Goal: Browse casually: Explore the website without a specific task or goal

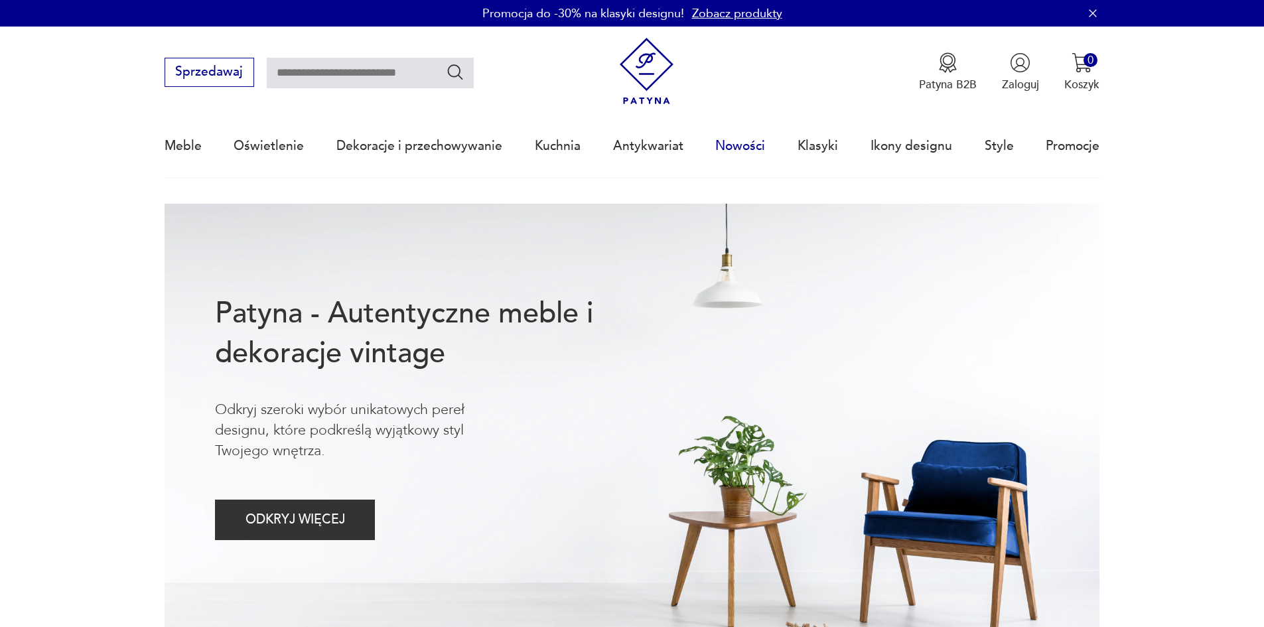
click at [758, 148] on link "Nowości" at bounding box center [741, 145] width 50 height 61
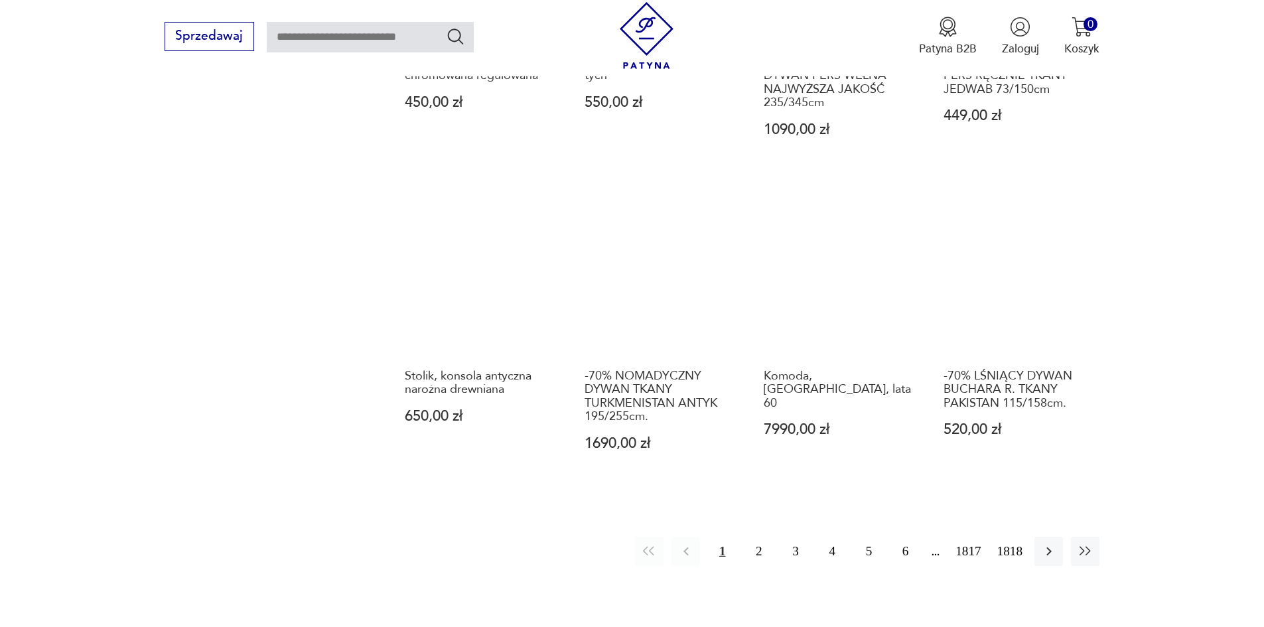
scroll to position [1267, 0]
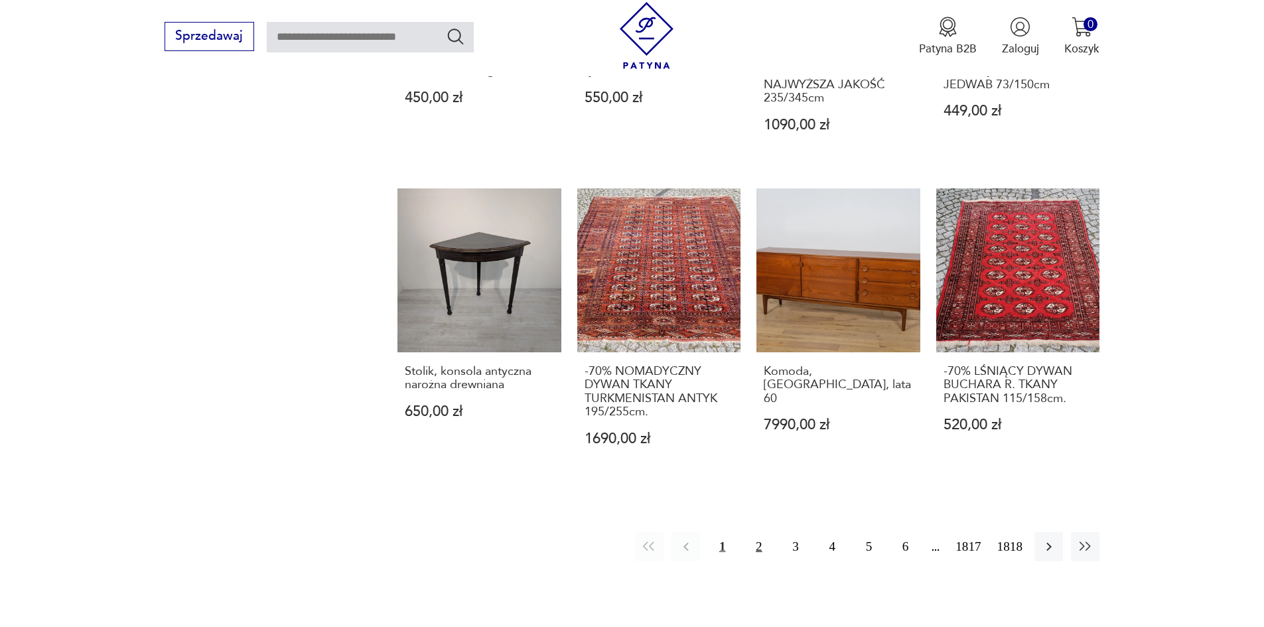
click at [761, 532] on button "2" at bounding box center [759, 546] width 29 height 29
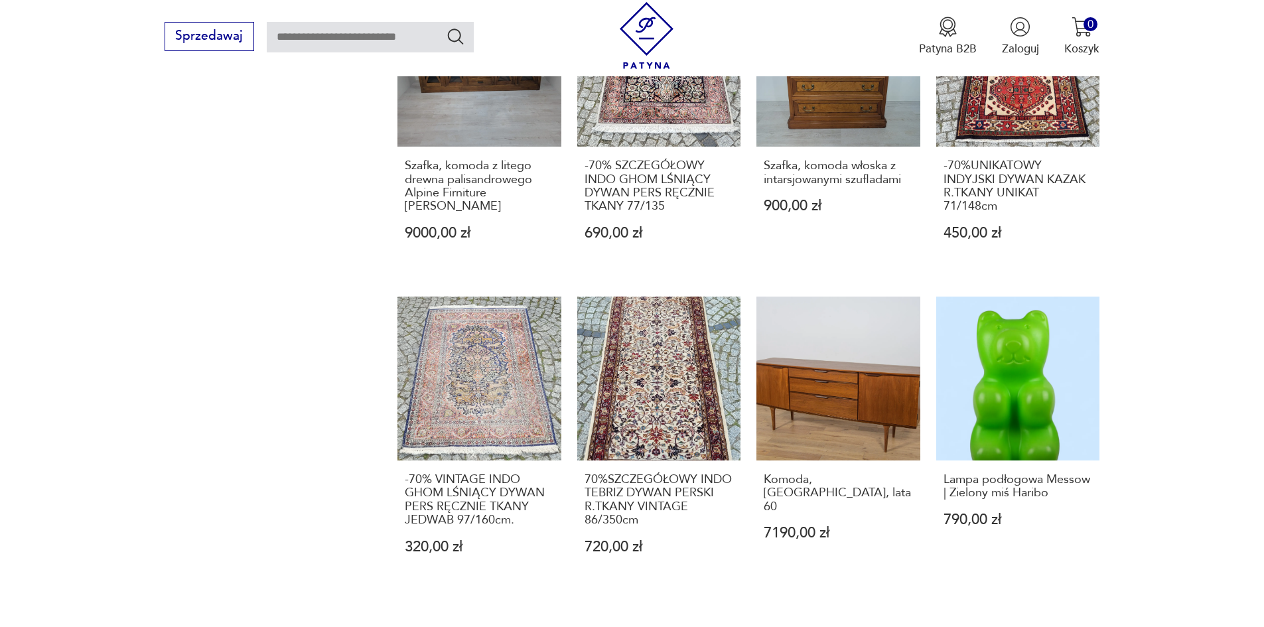
scroll to position [1467, 0]
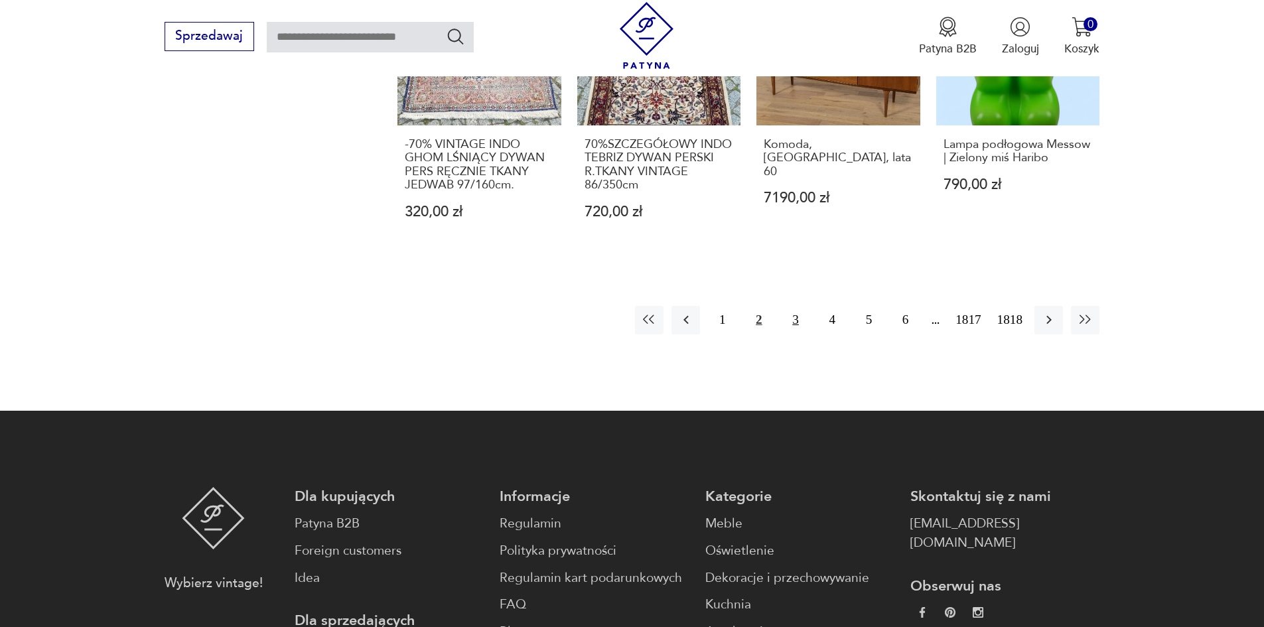
click at [796, 323] on button "3" at bounding box center [795, 320] width 29 height 29
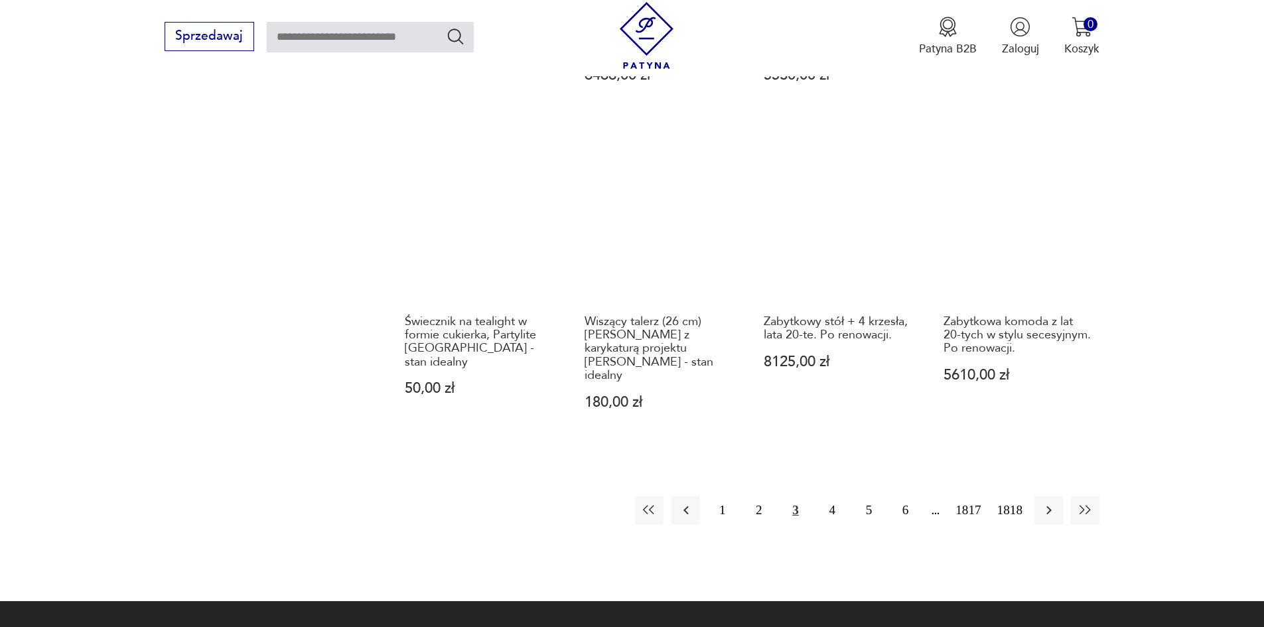
scroll to position [1433, 0]
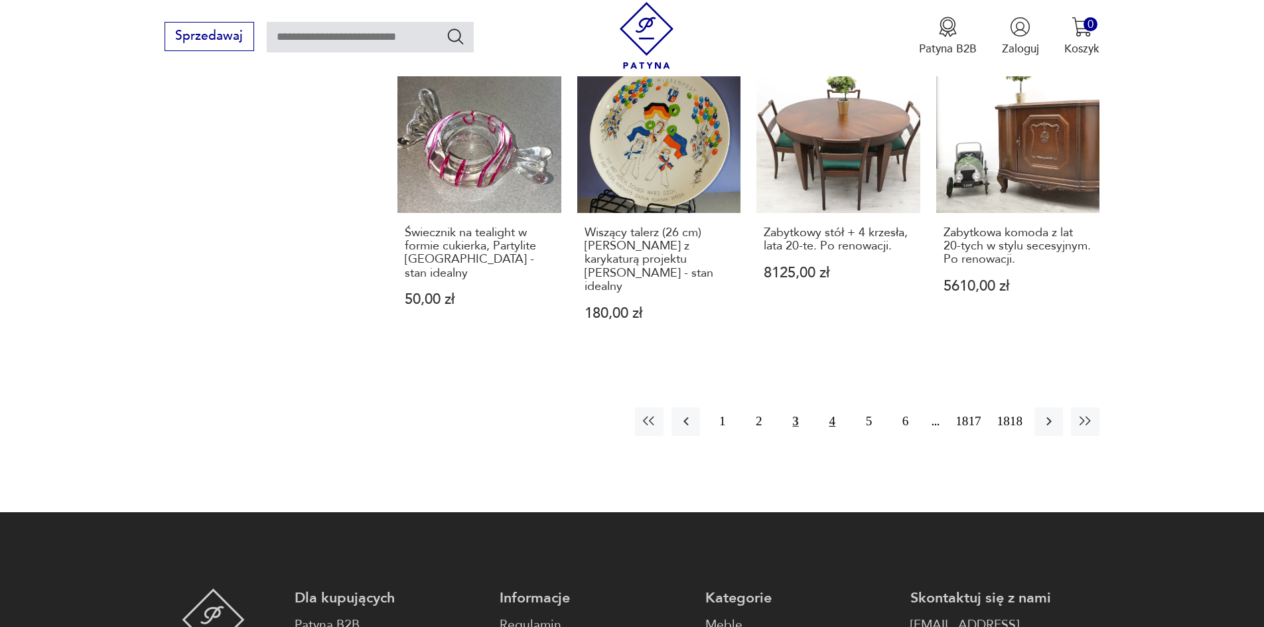
click at [837, 408] on button "4" at bounding box center [832, 422] width 29 height 29
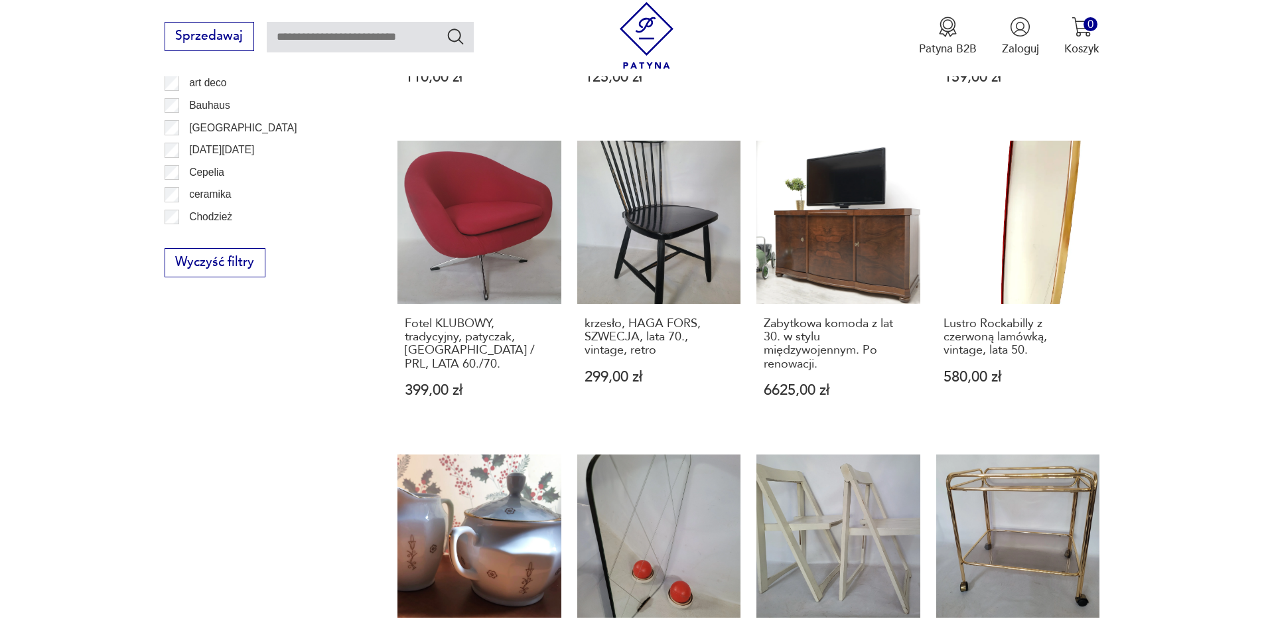
scroll to position [1391, 0]
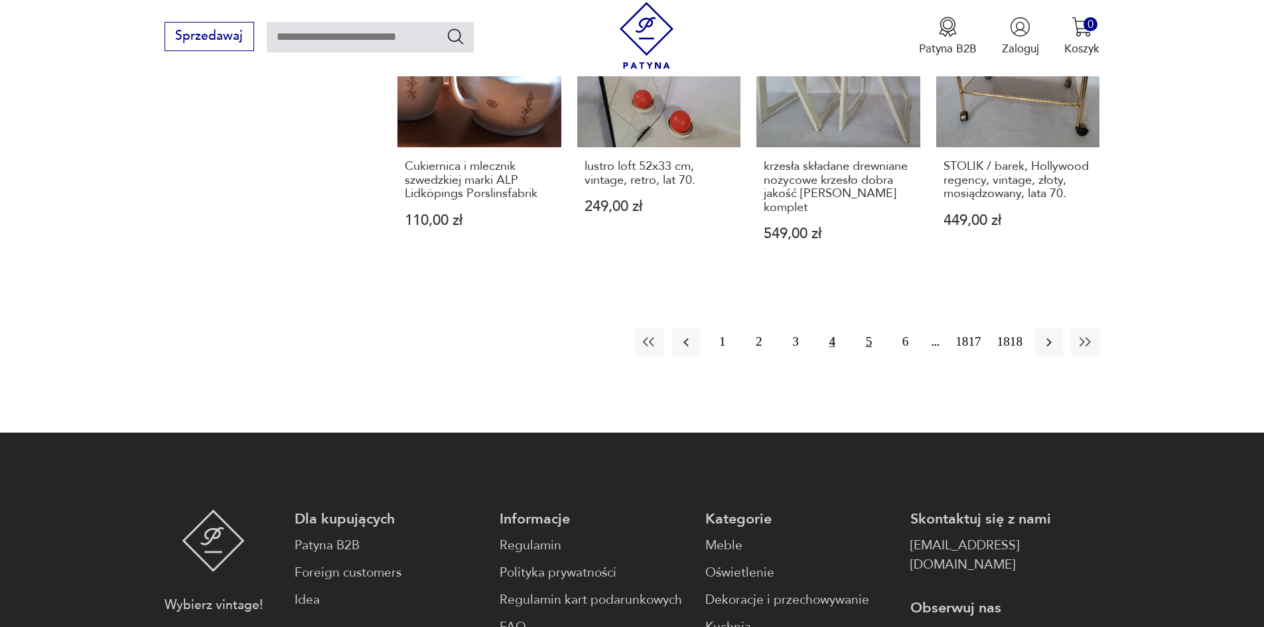
click at [867, 343] on button "5" at bounding box center [869, 342] width 29 height 29
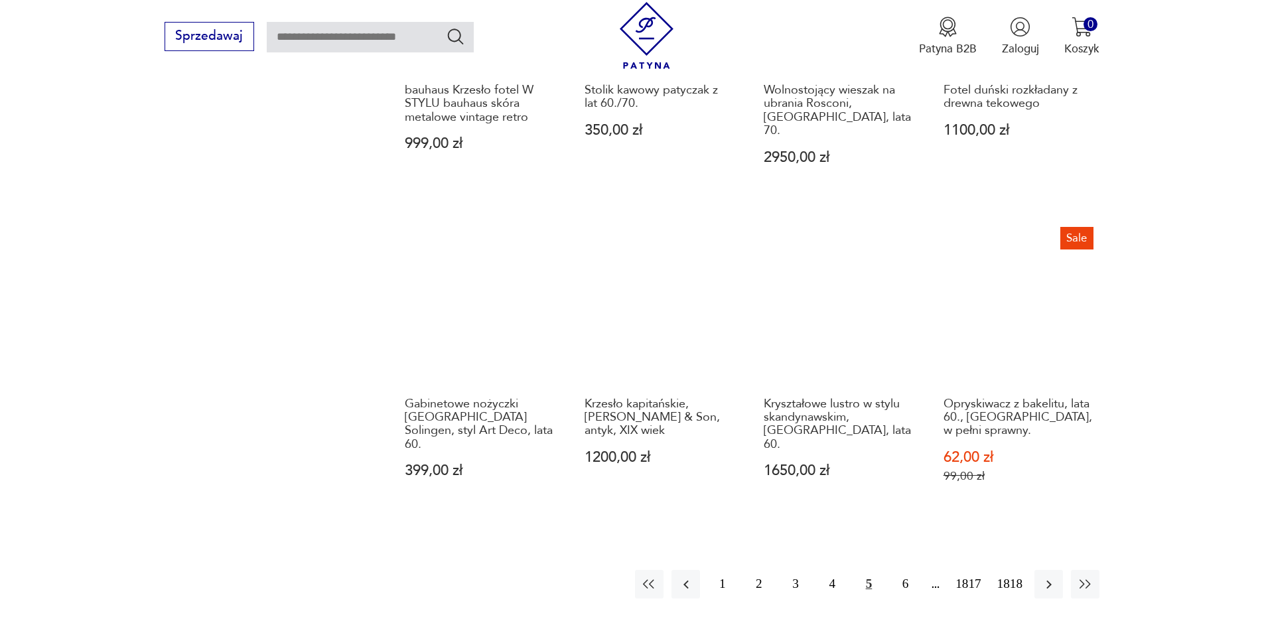
scroll to position [1207, 0]
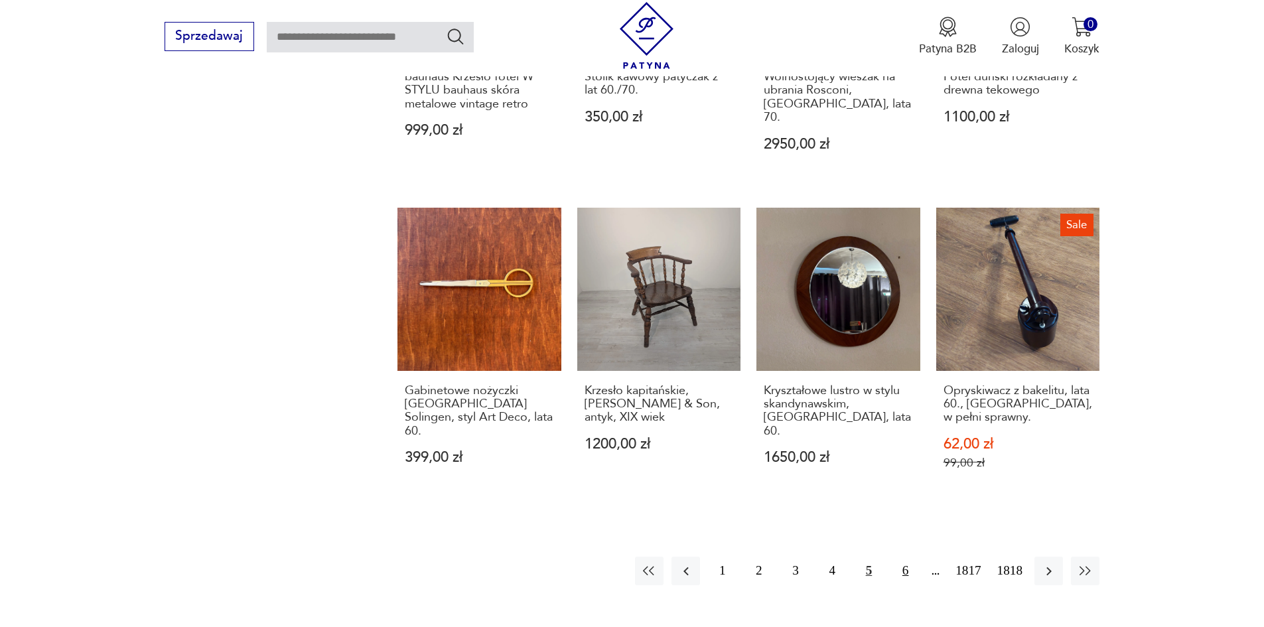
click at [903, 557] on button "6" at bounding box center [905, 571] width 29 height 29
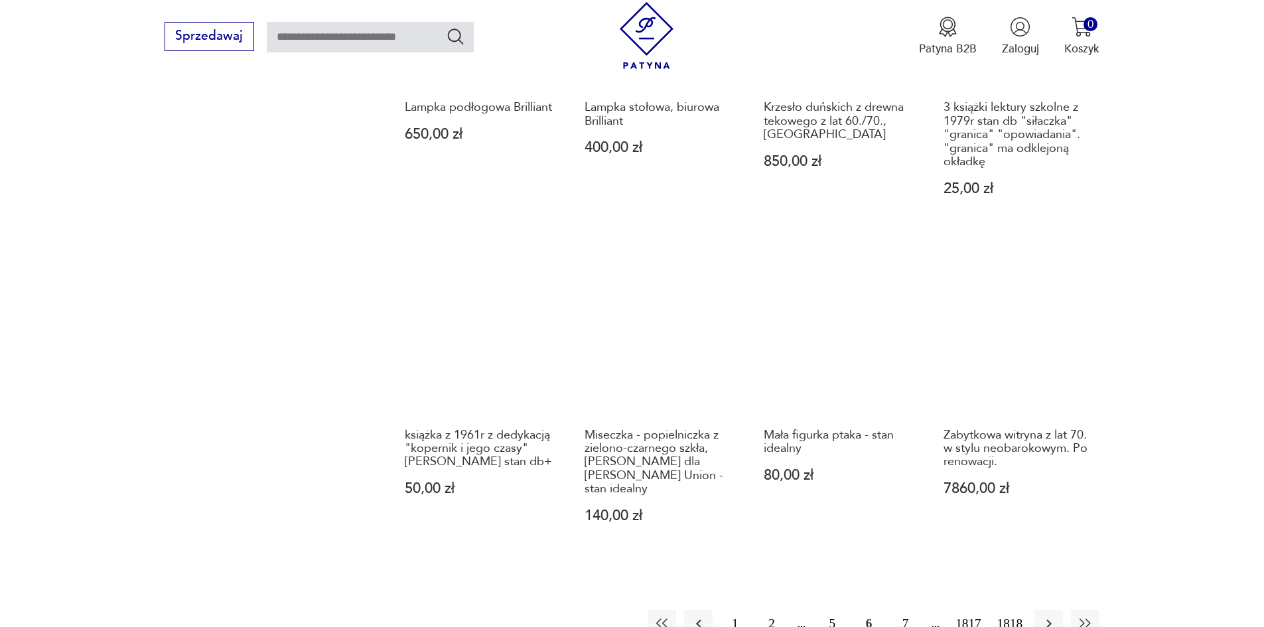
scroll to position [1291, 0]
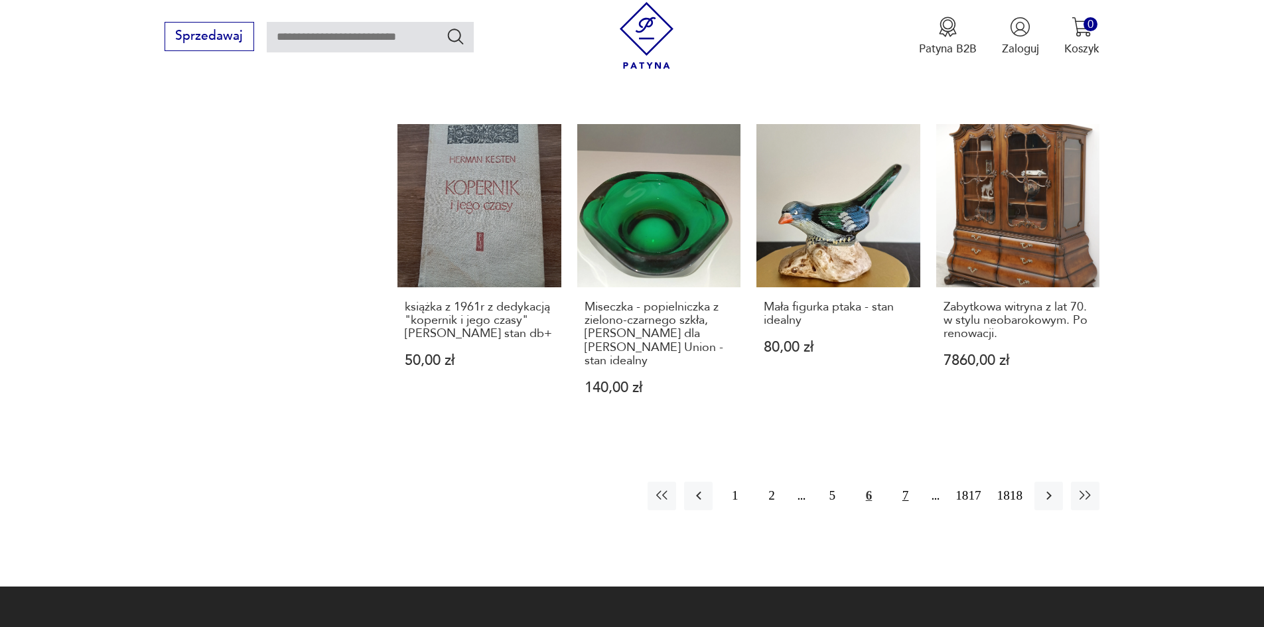
click at [905, 484] on button "7" at bounding box center [905, 496] width 29 height 29
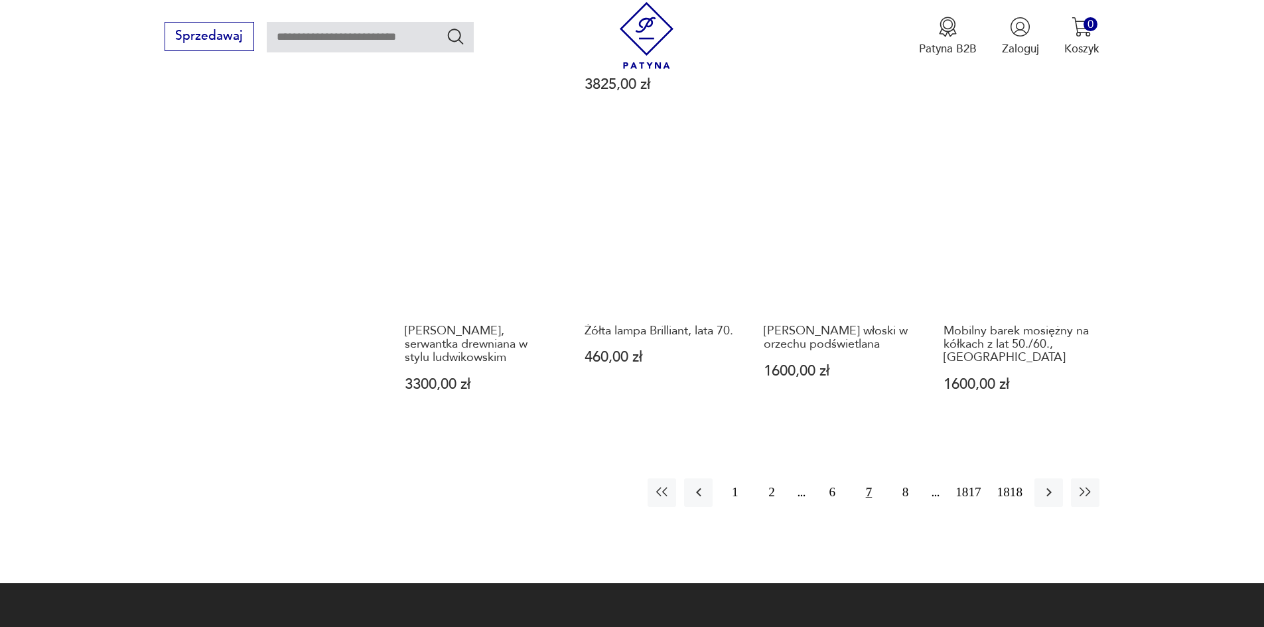
scroll to position [1333, 0]
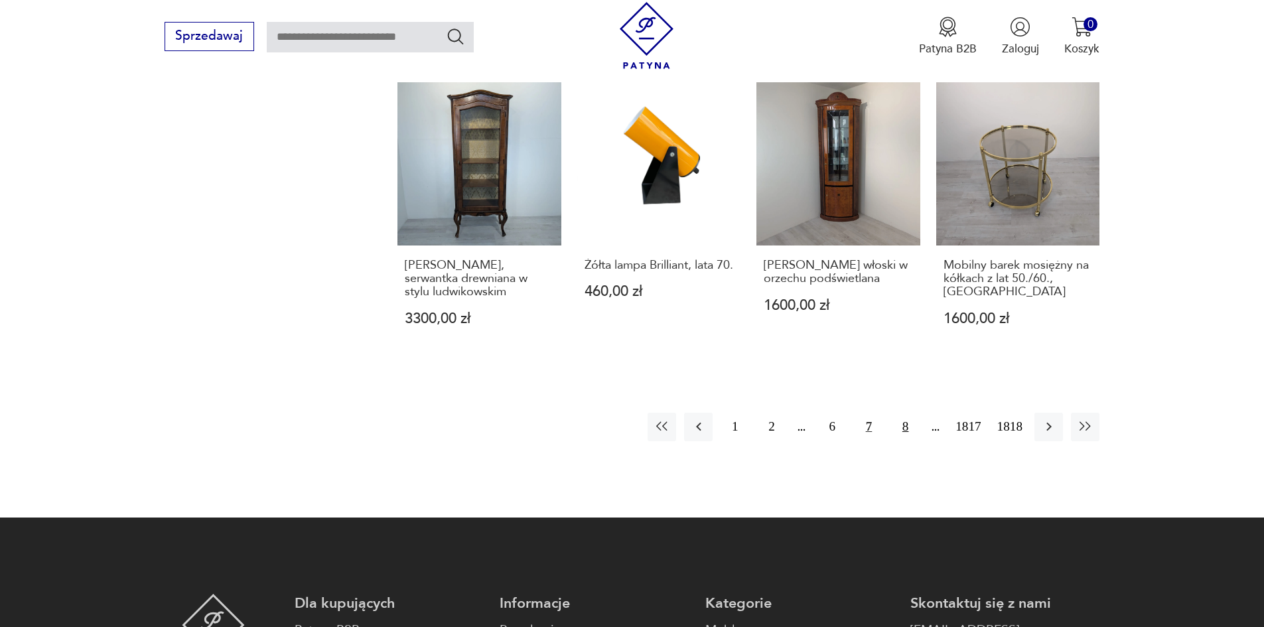
click at [897, 413] on button "8" at bounding box center [905, 427] width 29 height 29
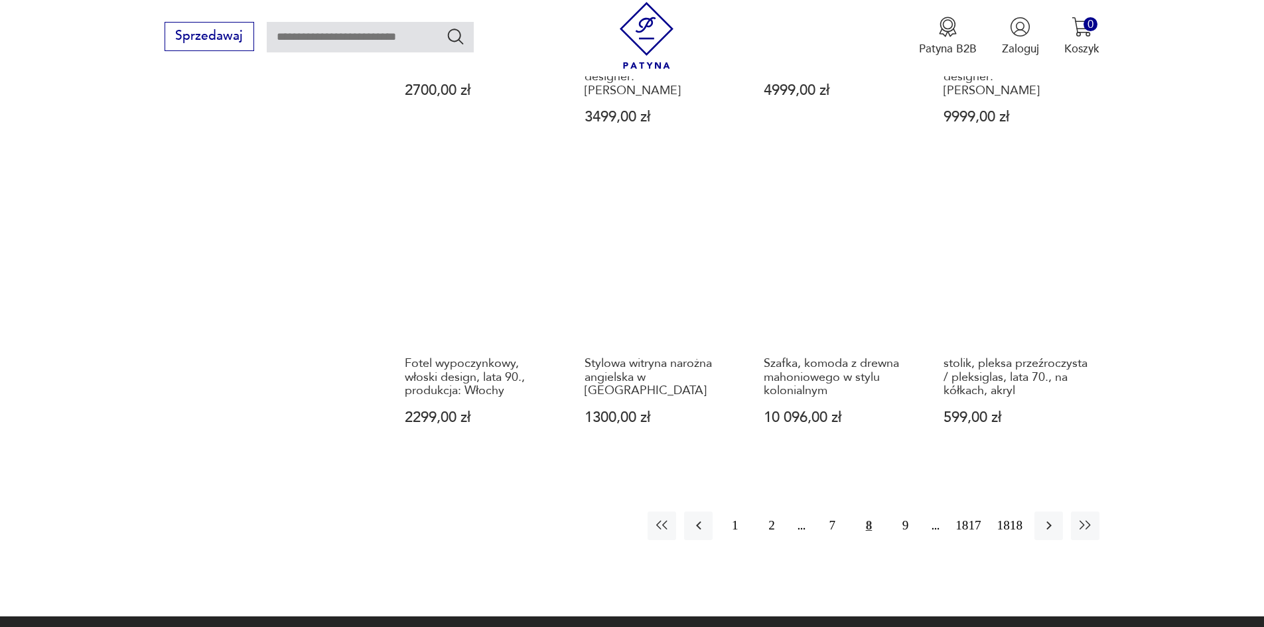
scroll to position [1264, 0]
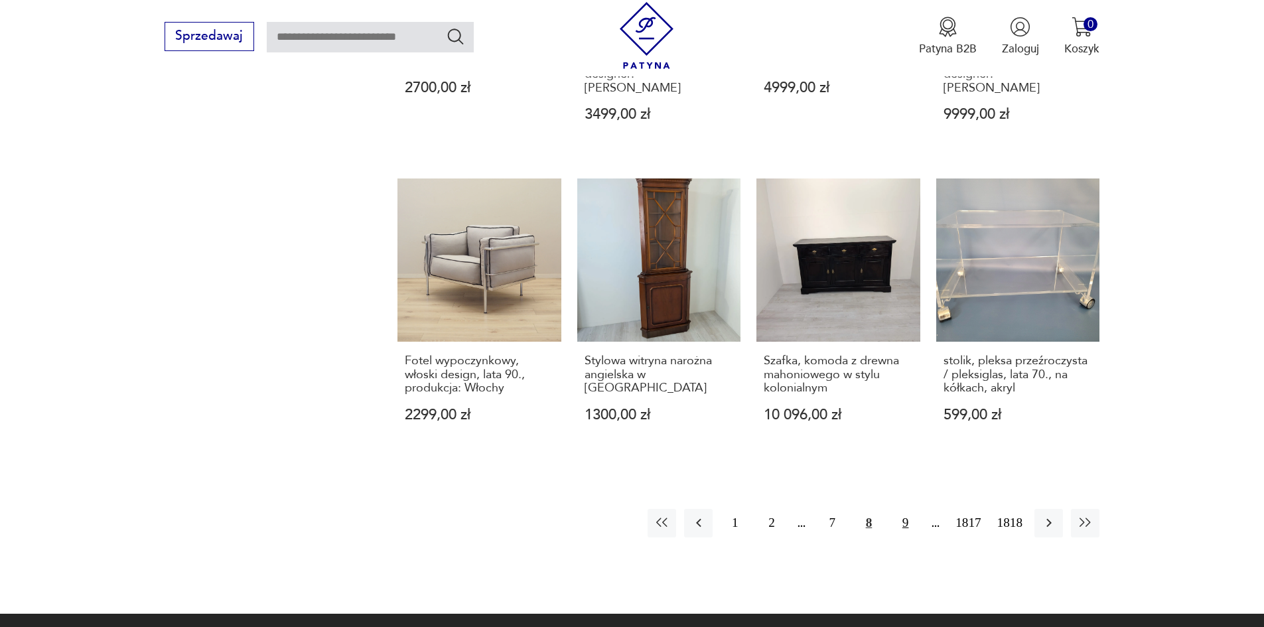
click at [904, 509] on button "9" at bounding box center [905, 523] width 29 height 29
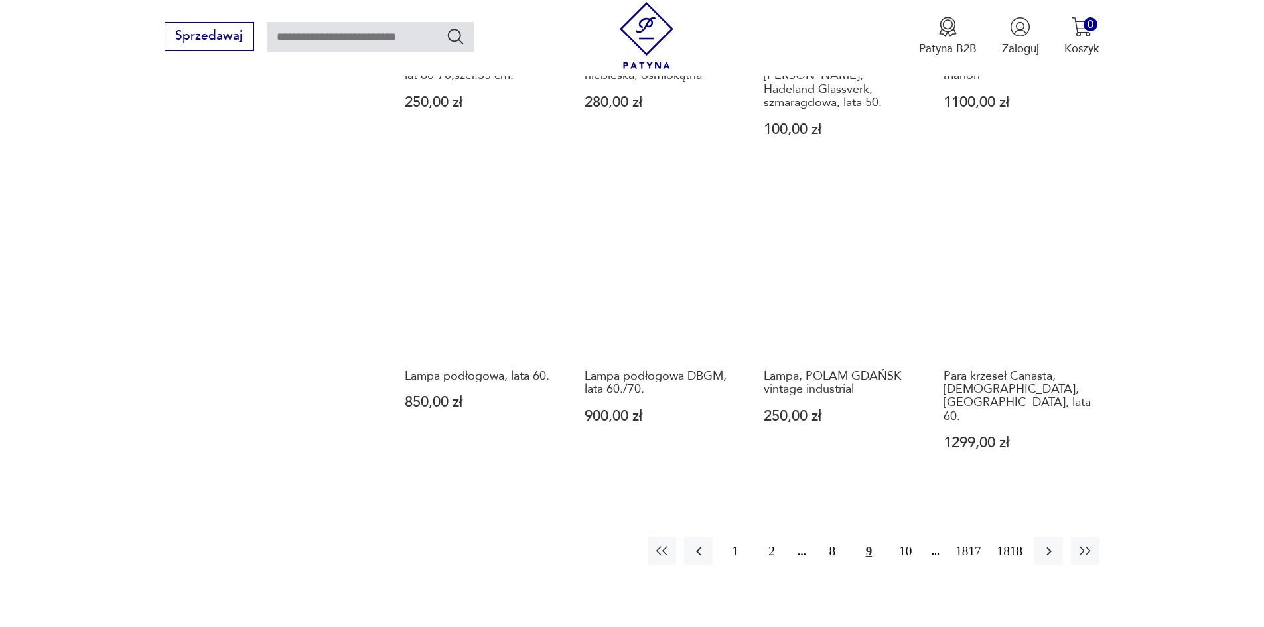
scroll to position [1300, 0]
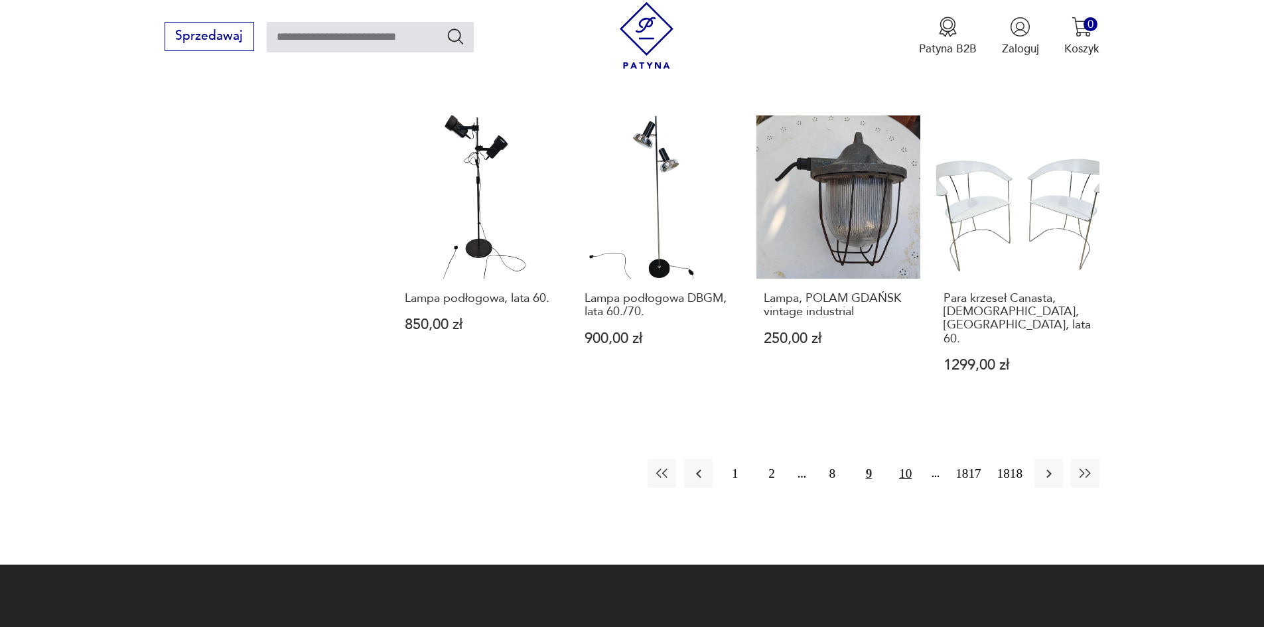
click at [903, 459] on button "10" at bounding box center [905, 473] width 29 height 29
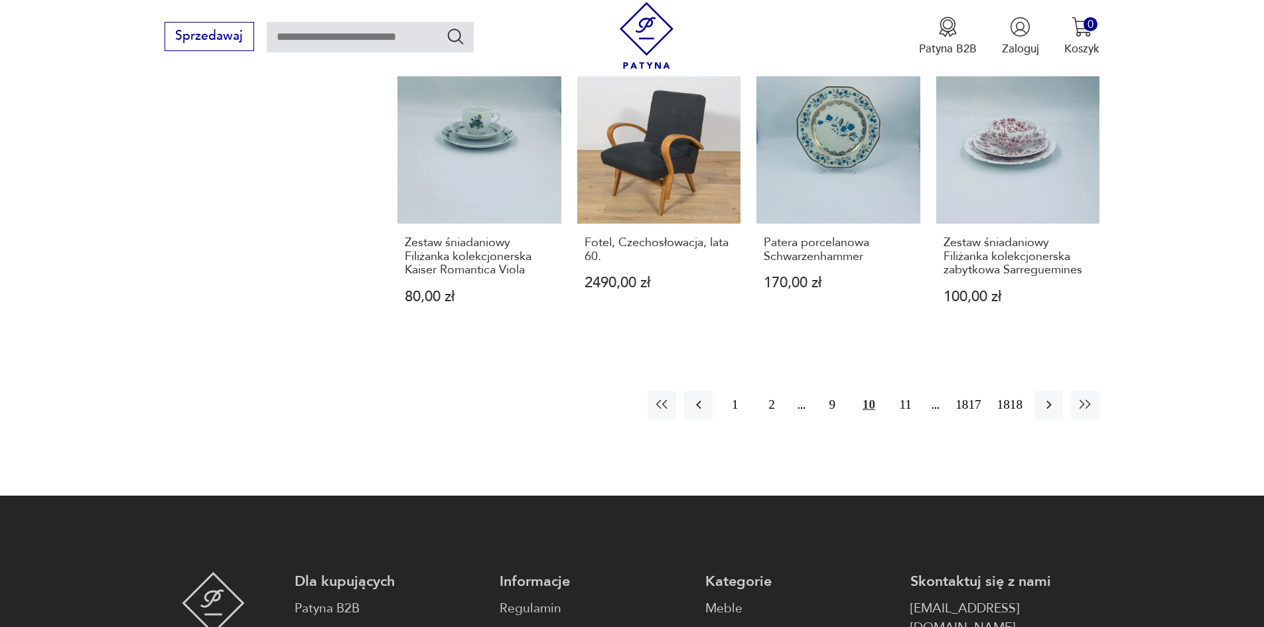
scroll to position [1359, 0]
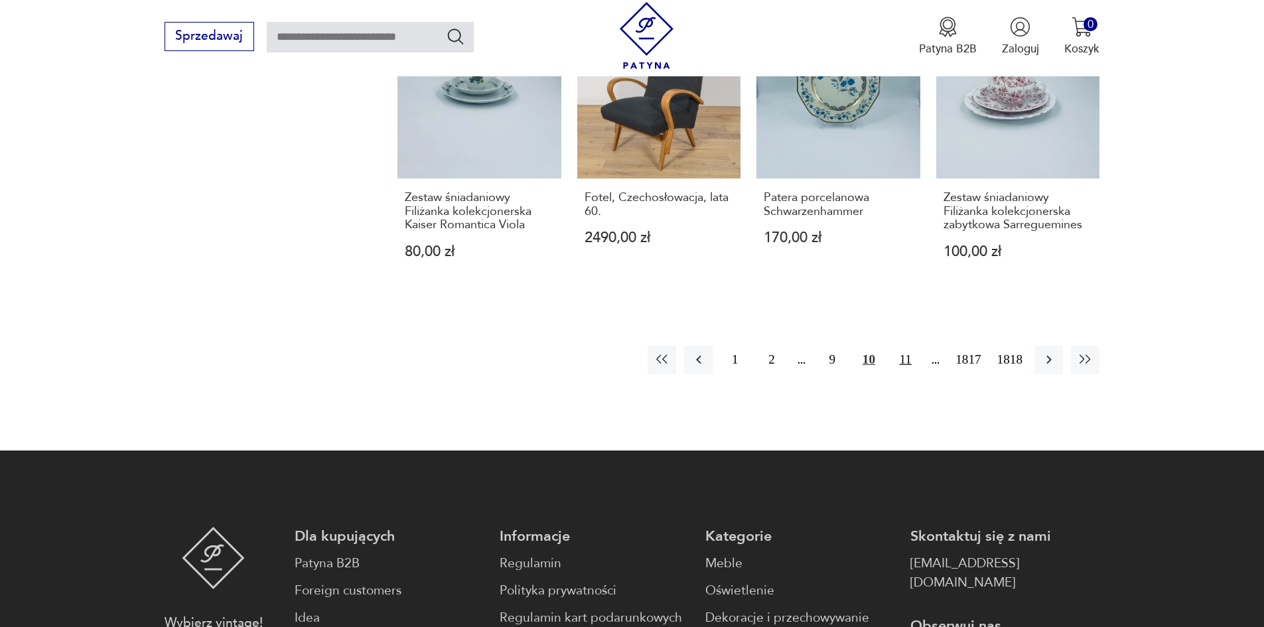
click at [905, 348] on button "11" at bounding box center [905, 360] width 29 height 29
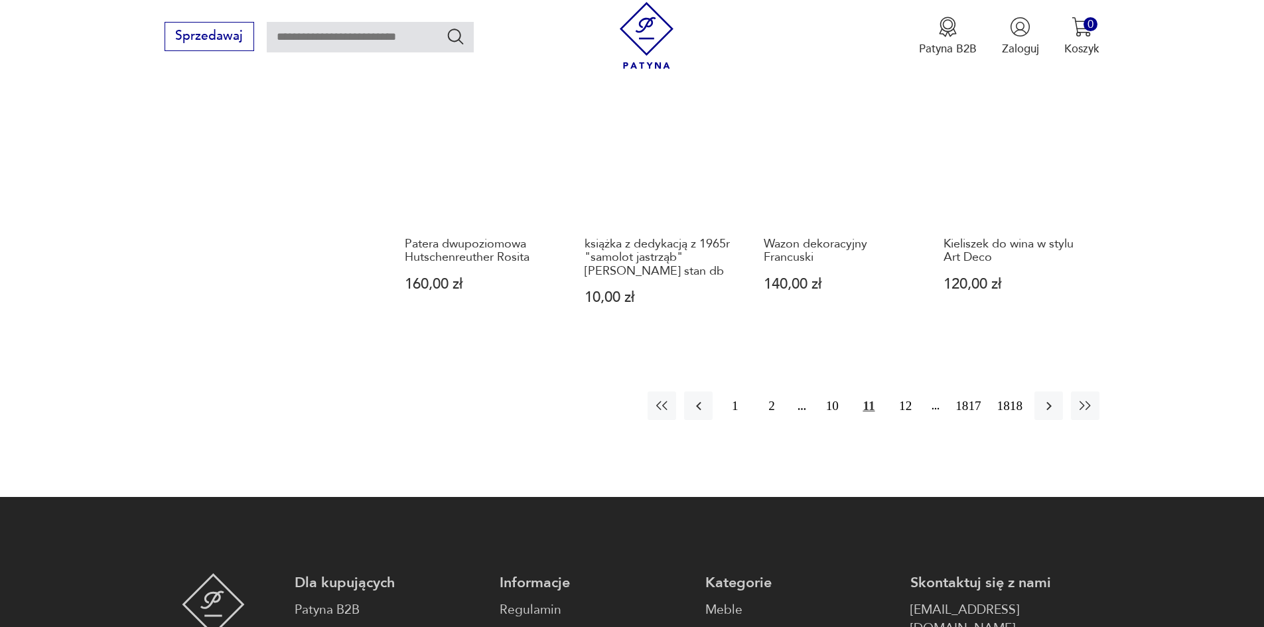
scroll to position [1312, 0]
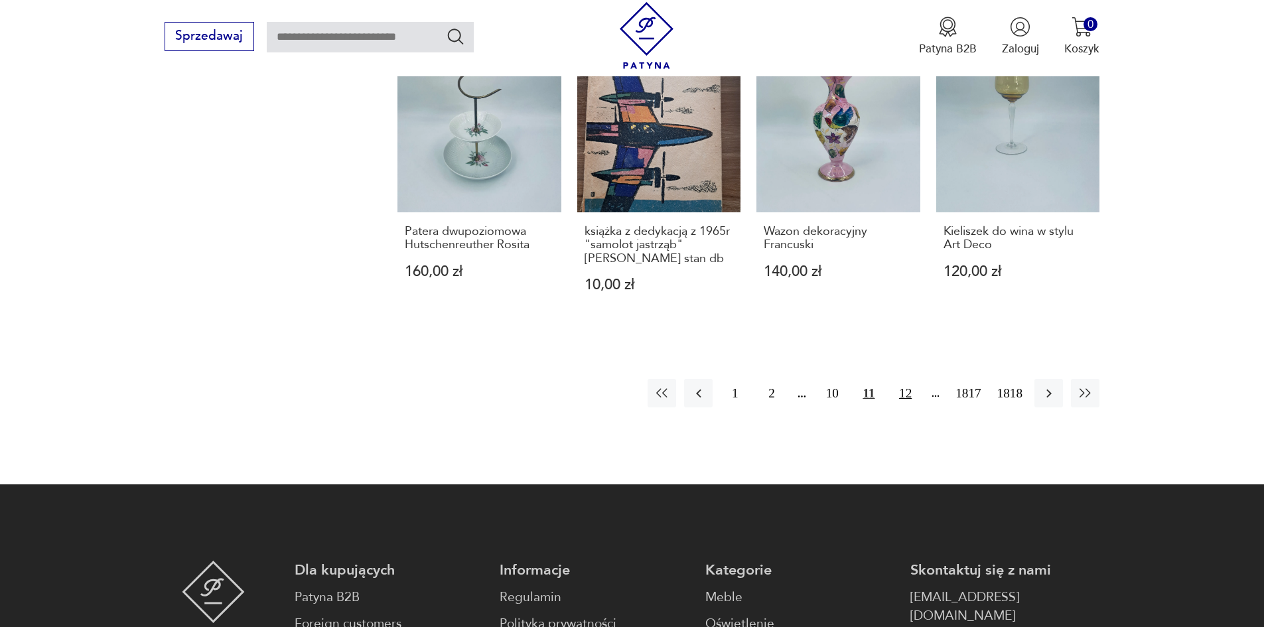
click at [909, 395] on button "12" at bounding box center [905, 393] width 29 height 29
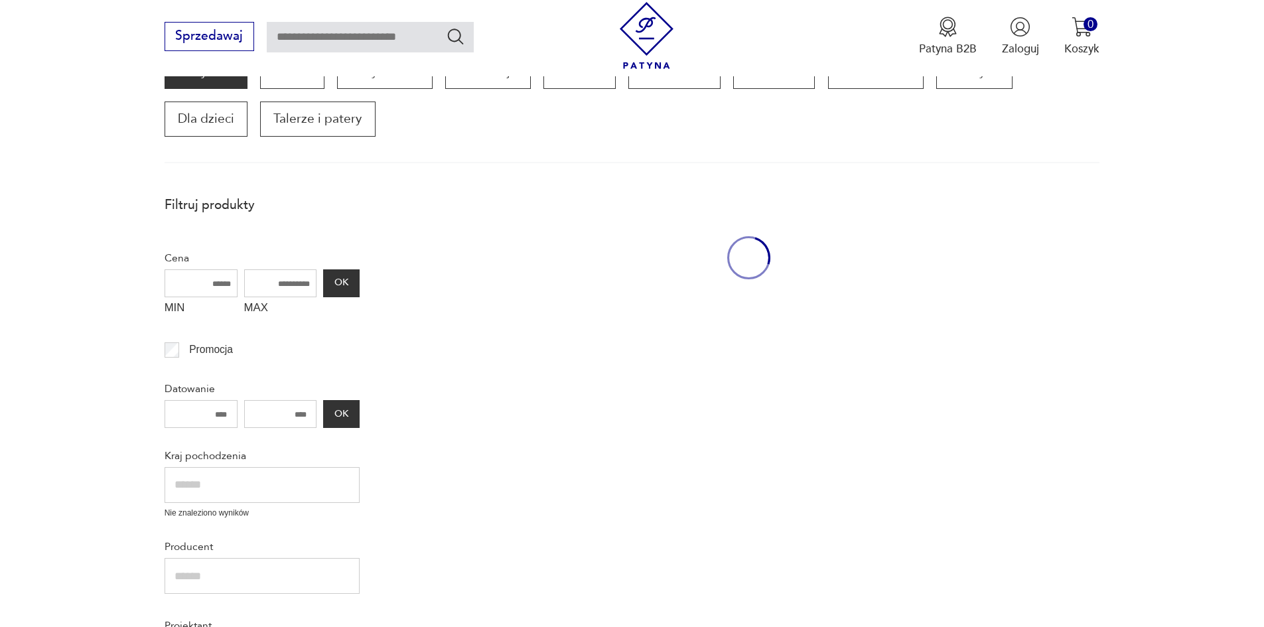
scroll to position [225, 0]
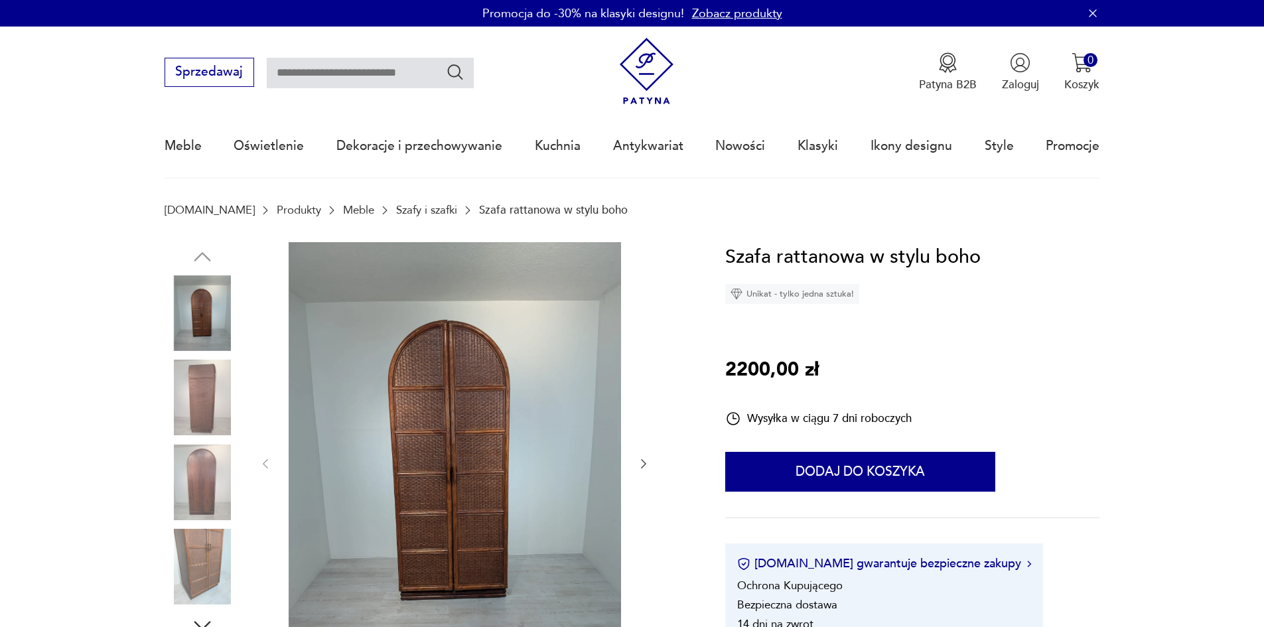
click at [220, 554] on img at bounding box center [203, 567] width 76 height 76
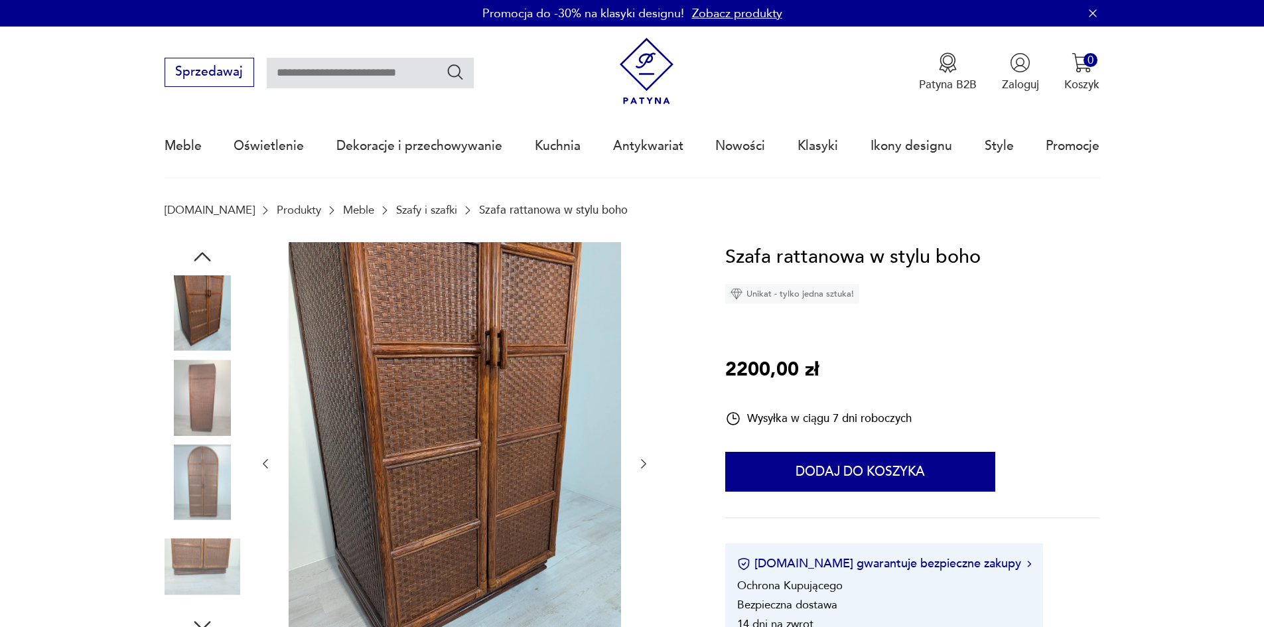
click at [211, 487] on img at bounding box center [203, 483] width 76 height 76
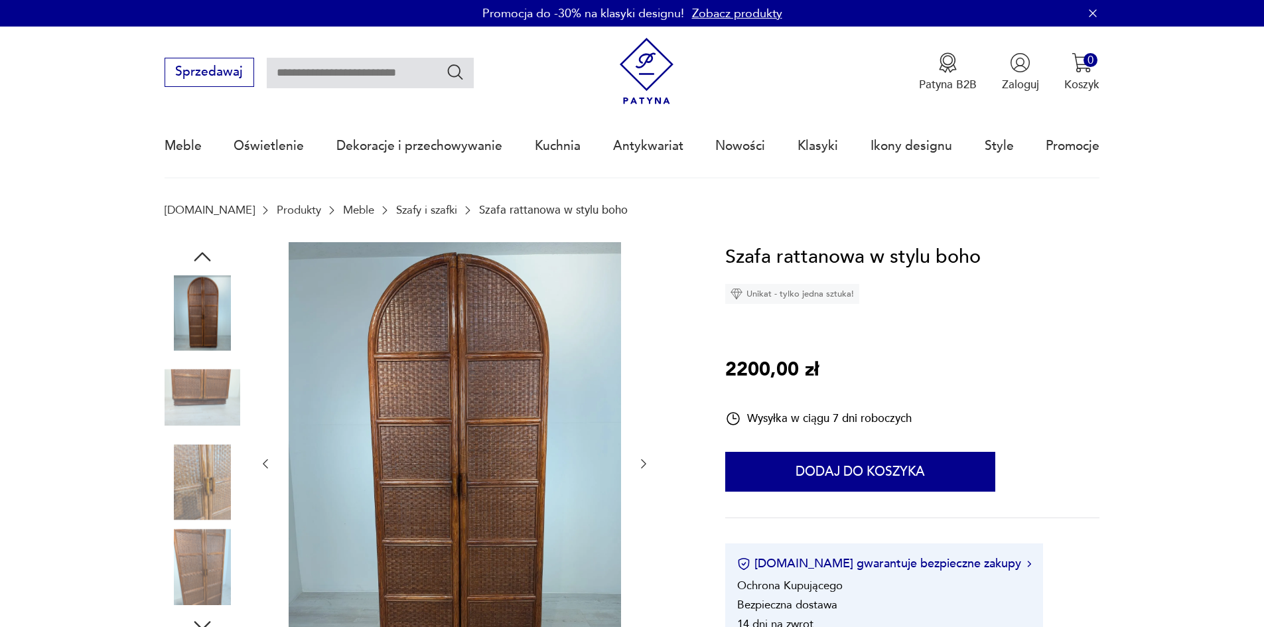
click at [211, 487] on img at bounding box center [203, 483] width 76 height 76
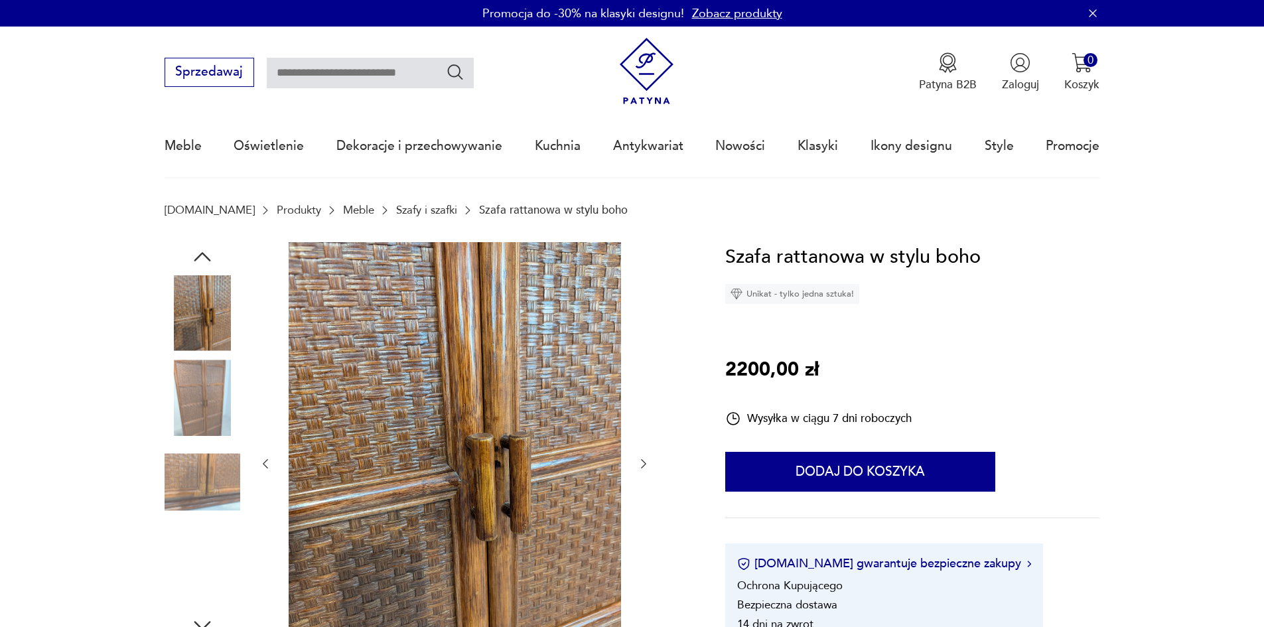
click at [211, 487] on img at bounding box center [203, 483] width 76 height 76
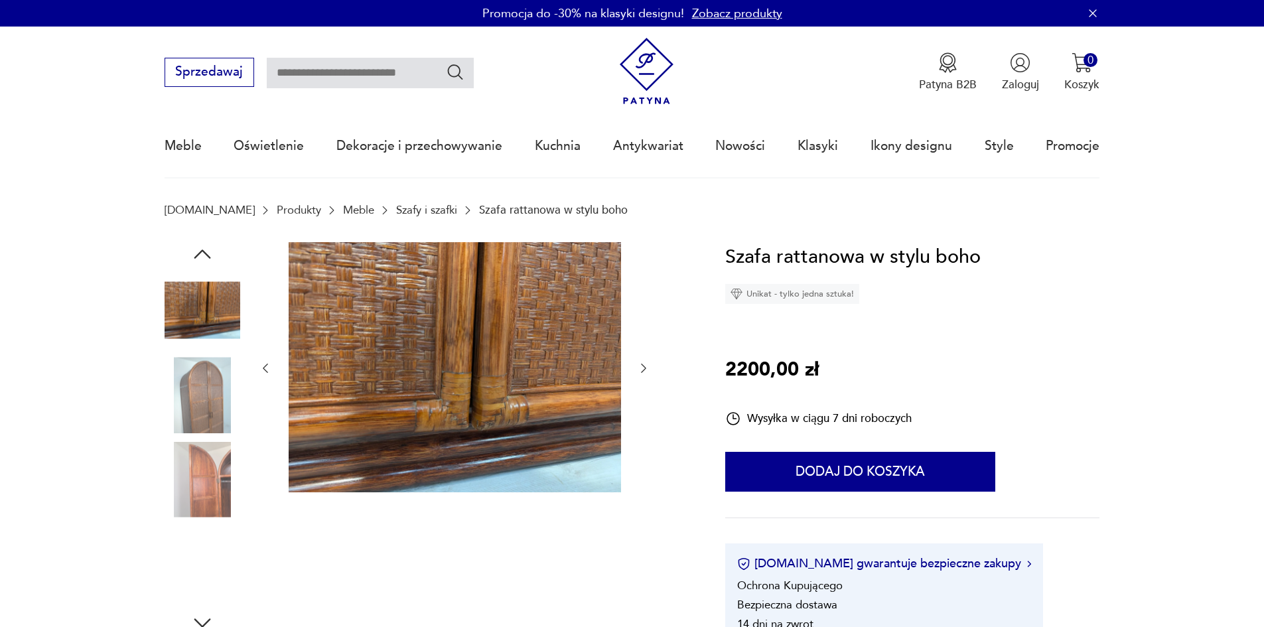
click at [211, 487] on img at bounding box center [203, 480] width 76 height 76
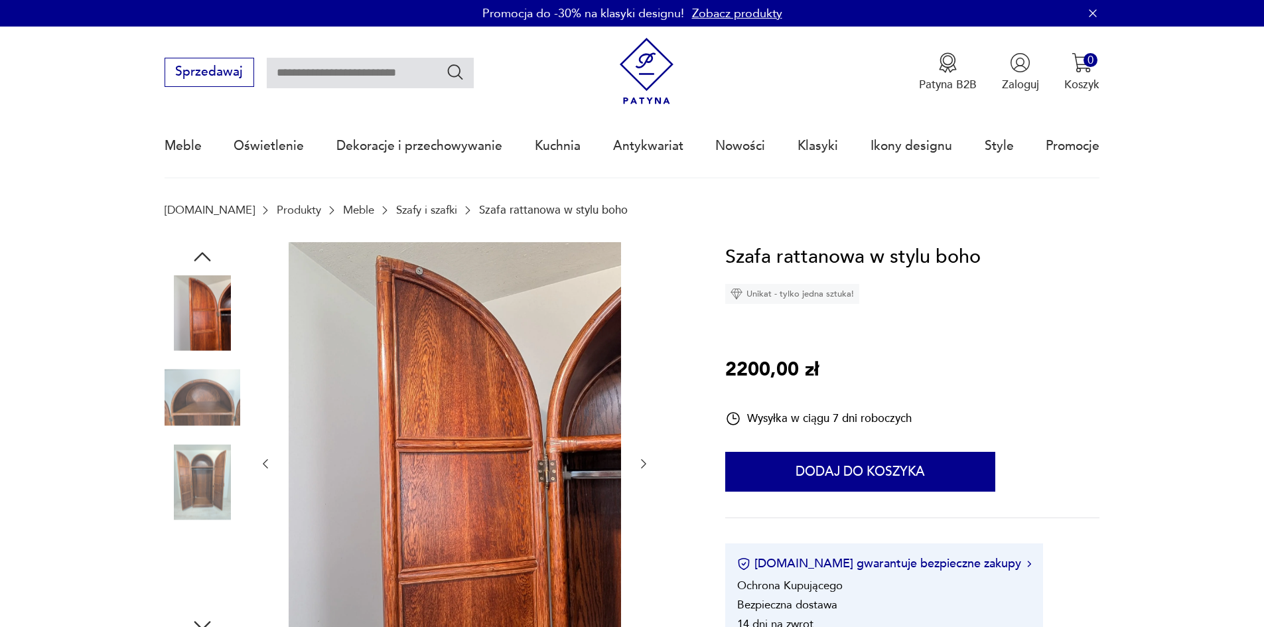
click at [211, 487] on img at bounding box center [203, 483] width 76 height 76
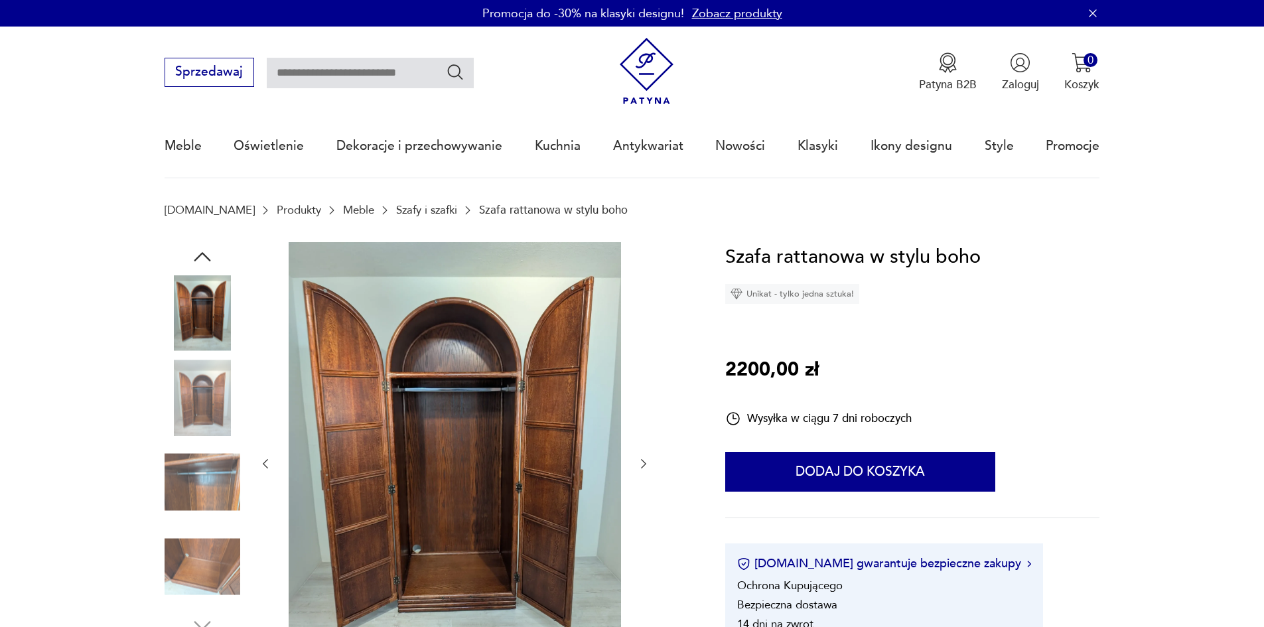
click at [211, 487] on img at bounding box center [203, 483] width 76 height 76
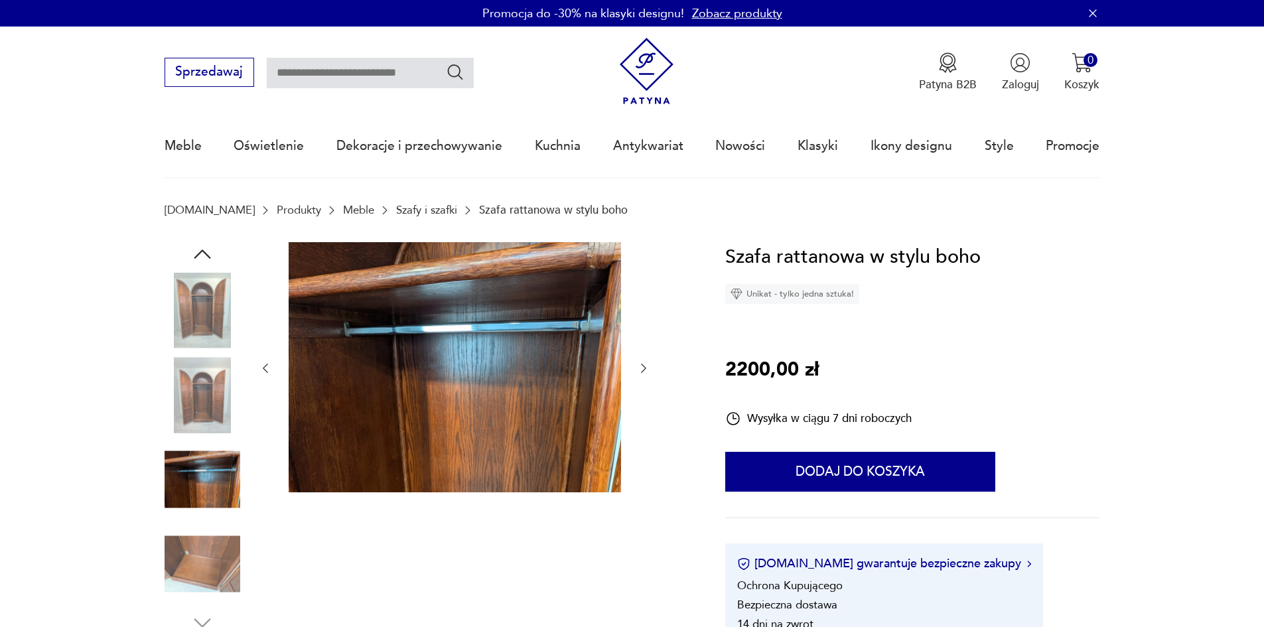
click at [211, 487] on img at bounding box center [203, 480] width 76 height 76
click at [210, 539] on img at bounding box center [203, 564] width 76 height 76
